Goal: Task Accomplishment & Management: Complete application form

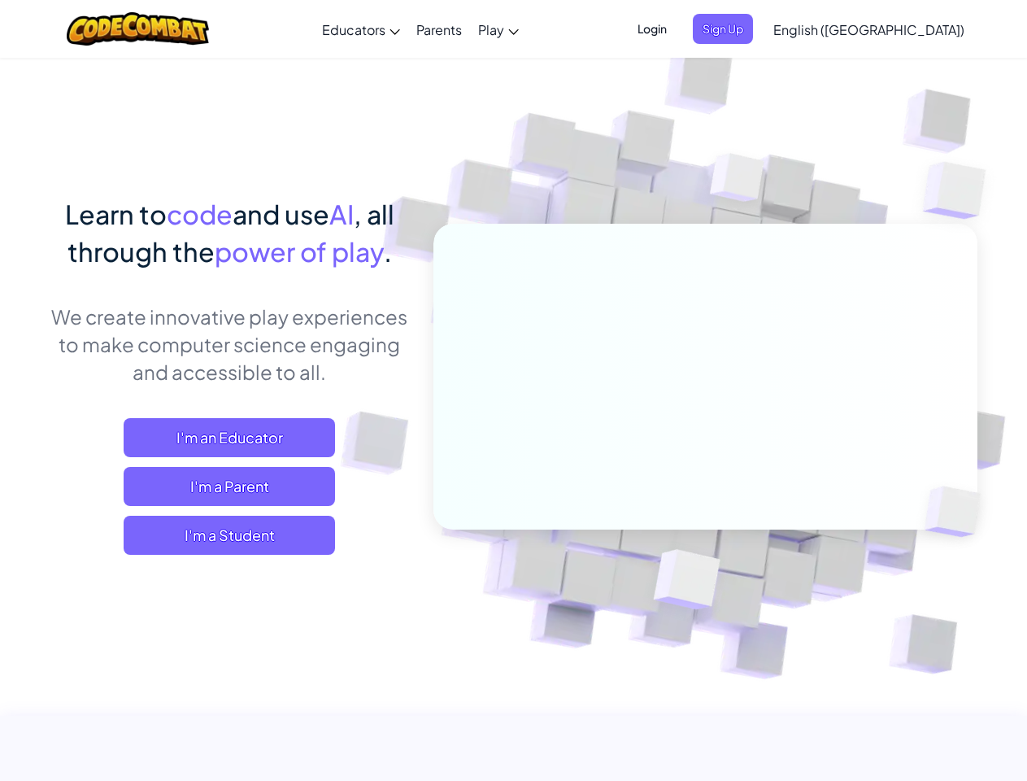
click at [677, 28] on span "Login" at bounding box center [652, 29] width 49 height 30
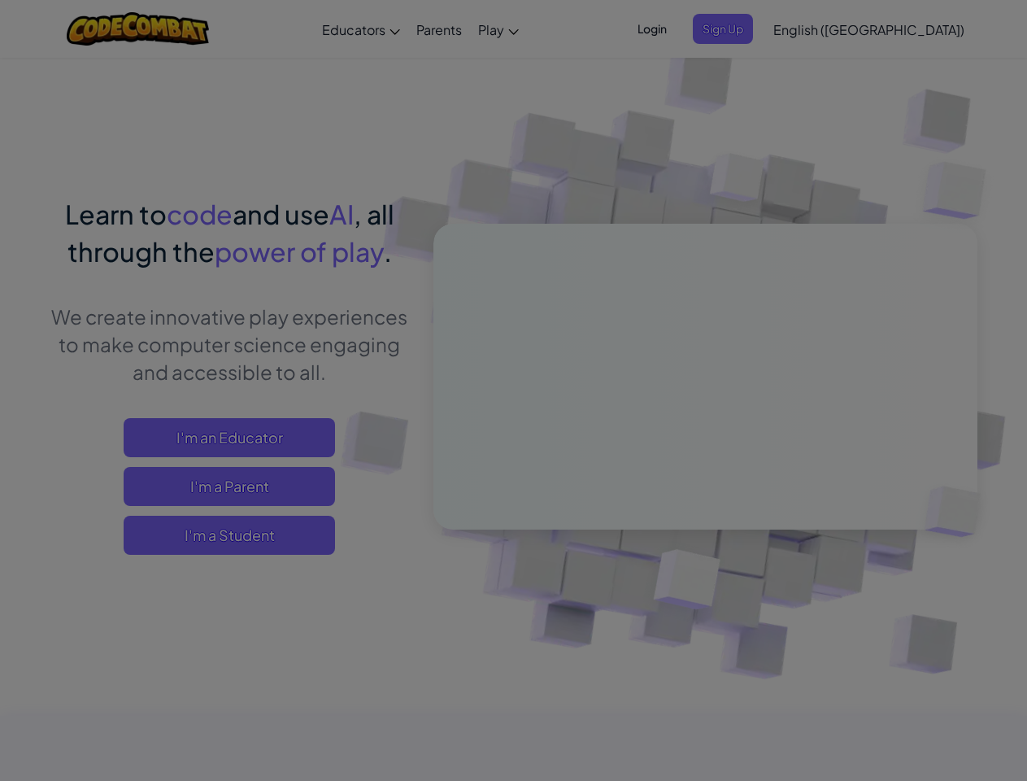
click at [0, 0] on input "Email or Username :" at bounding box center [0, 0] width 0 height 0
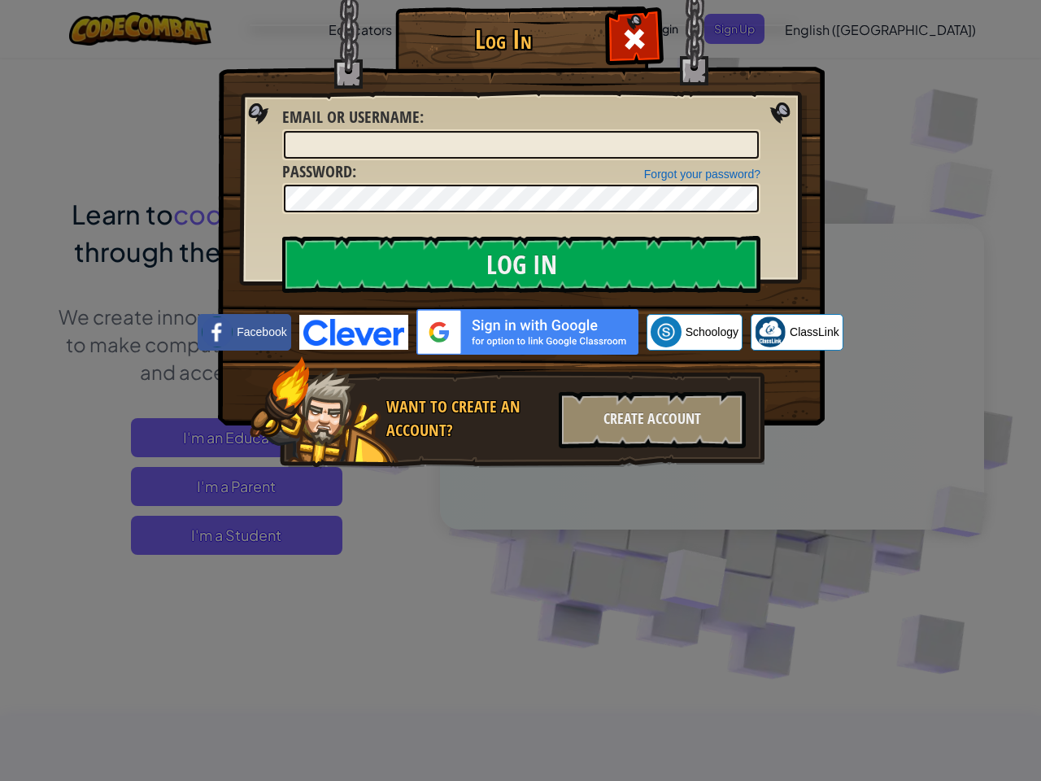
click at [822, 28] on div "Log In Unknown Error Email or Username : Forgot your password? Password : Log I…" at bounding box center [520, 390] width 1041 height 781
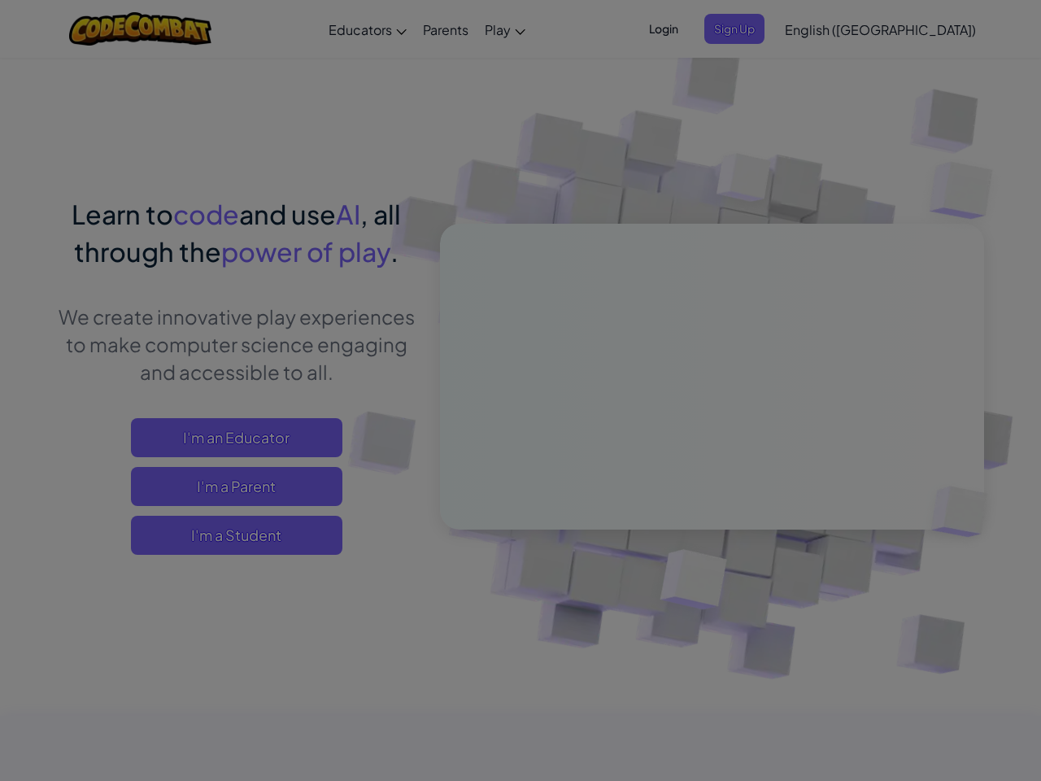
click at [822, 28] on div "Log In Unknown Error Email or Username : Forgot your password? Password : Log I…" at bounding box center [520, 390] width 1041 height 781
click at [909, 29] on div at bounding box center [520, 390] width 1041 height 781
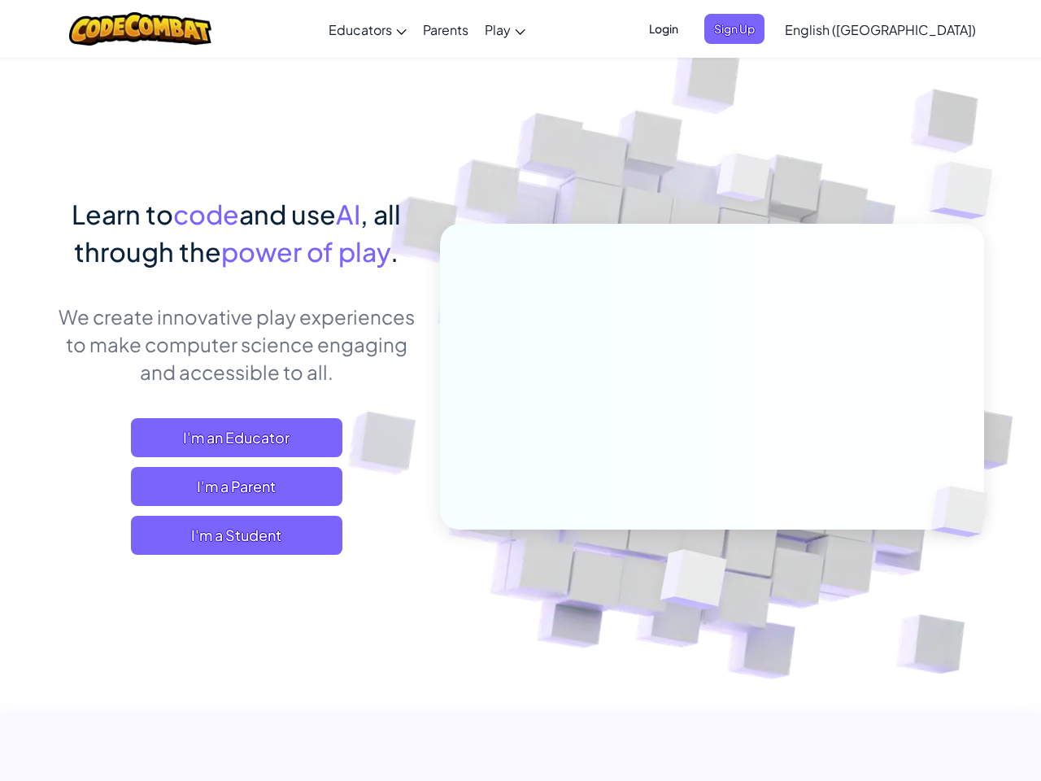
click at [229, 535] on span "I'm a Student" at bounding box center [236, 535] width 211 height 39
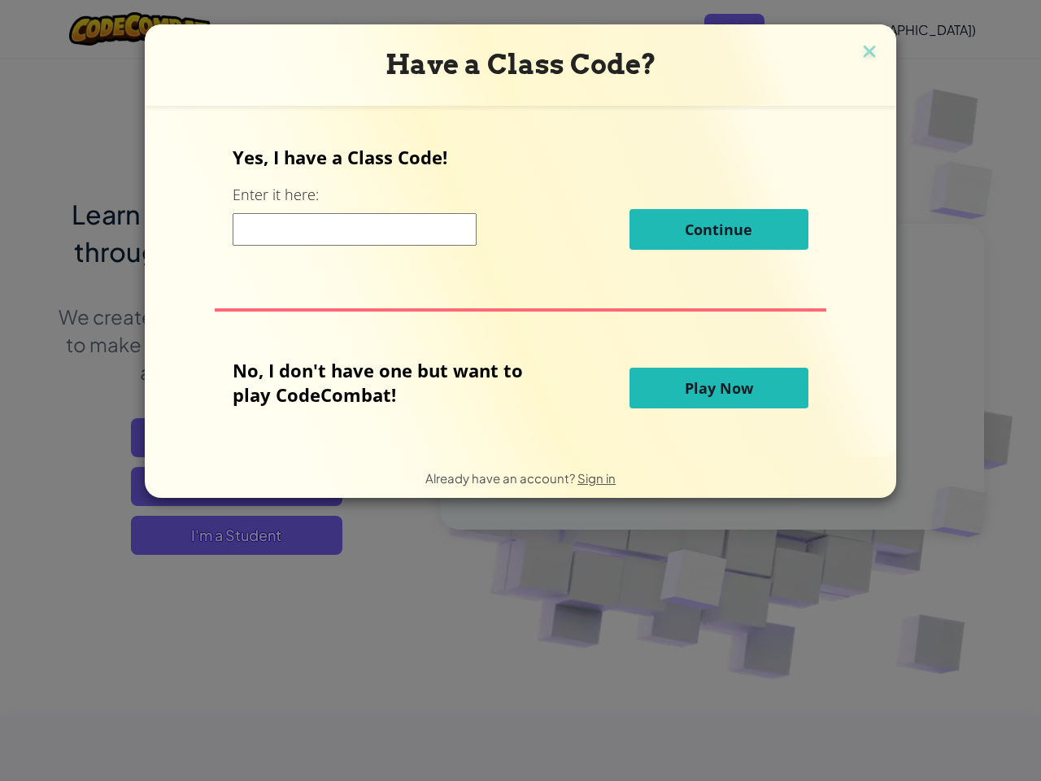
click at [229, 535] on div "Have a Class Code? Yes, I have a Class Code! Enter it here: Continue No, I don'…" at bounding box center [520, 390] width 1041 height 781
